Goal: Task Accomplishment & Management: Use online tool/utility

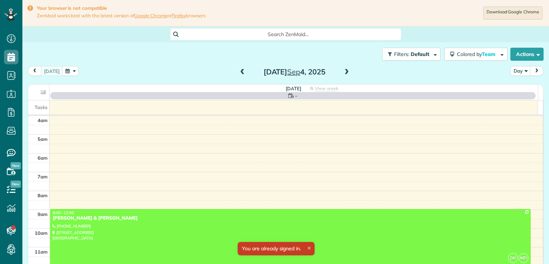
scroll to position [56, 0]
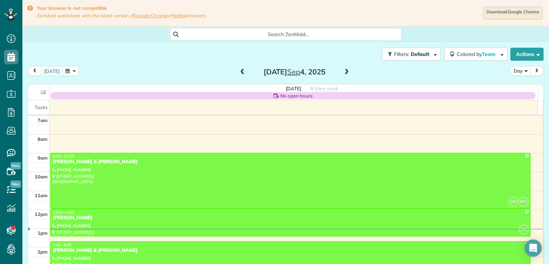
click at [343, 72] on span at bounding box center [347, 72] width 8 height 6
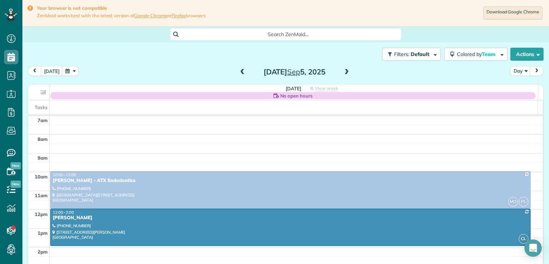
click at [344, 70] on span at bounding box center [347, 72] width 8 height 6
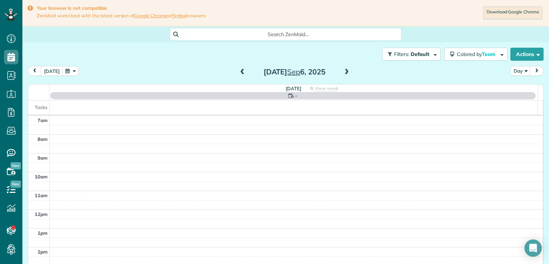
click at [344, 70] on span at bounding box center [347, 72] width 8 height 6
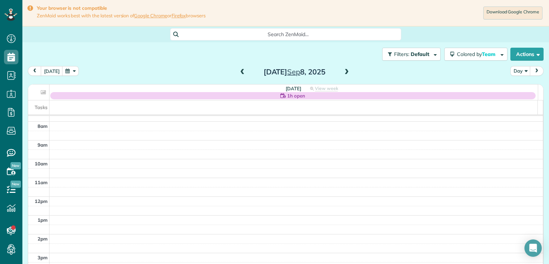
scroll to position [77, 0]
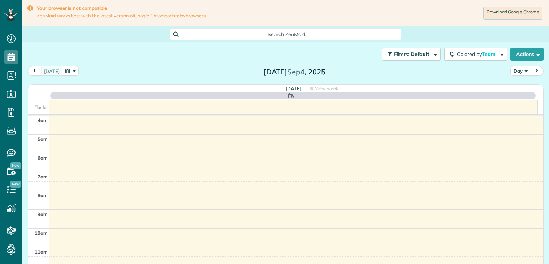
scroll to position [56, 0]
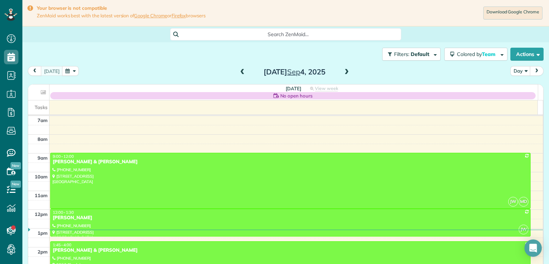
click at [71, 70] on button "button" at bounding box center [70, 71] width 17 height 10
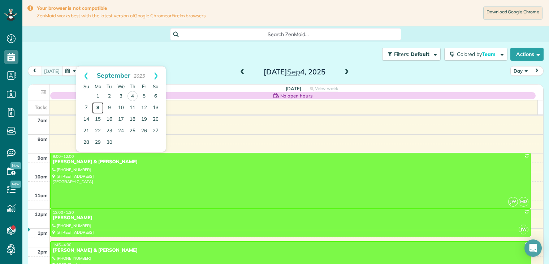
click at [97, 106] on link "8" at bounding box center [98, 108] width 12 height 12
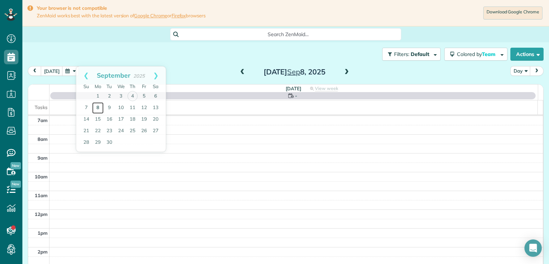
click at [97, 106] on link "8" at bounding box center [98, 108] width 12 height 12
